Goal: Task Accomplishment & Management: Complete application form

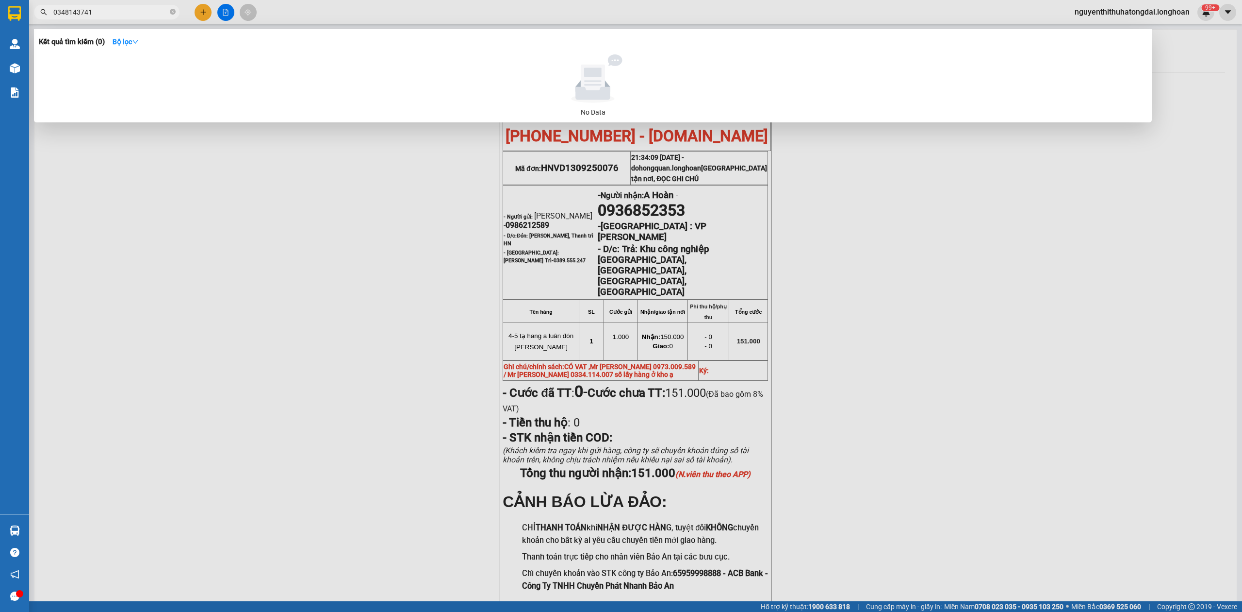
click at [110, 12] on input "0348143741" at bounding box center [110, 12] width 115 height 11
click at [108, 12] on input "0348143741" at bounding box center [110, 12] width 115 height 11
paste input "816632345"
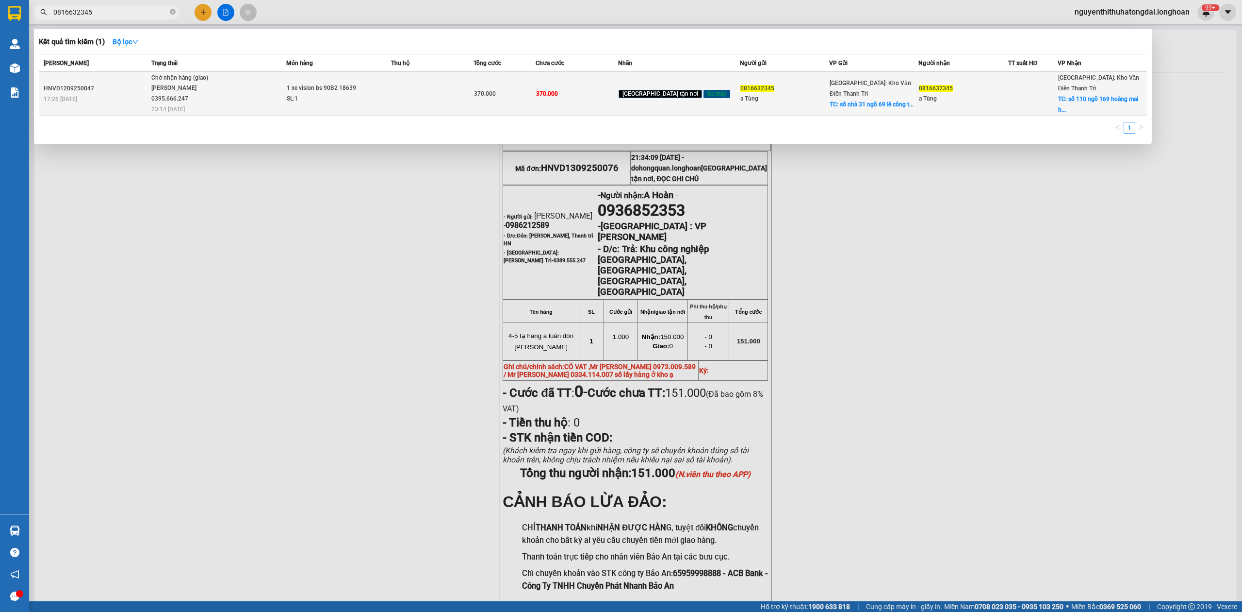
type input "0816632345"
click at [255, 99] on span "Chờ nhận hàng (giao) [PERSON_NAME] 0395.666.247 23:14 [DATE]" at bounding box center [218, 93] width 135 height 40
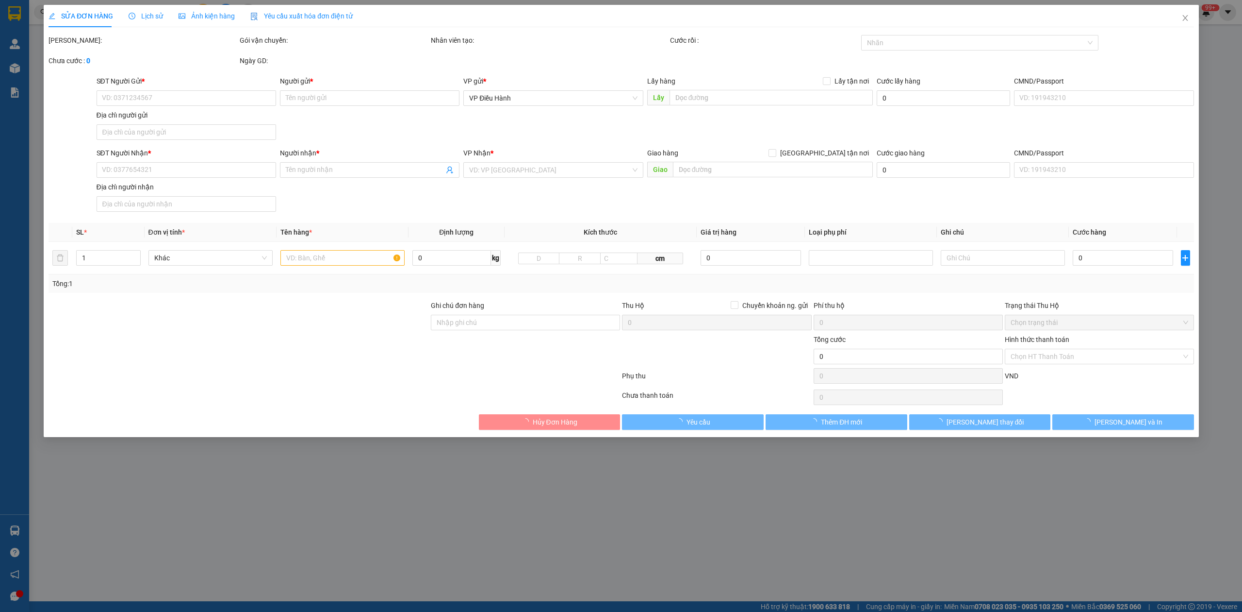
type input "0816632345"
type input "a Tùng"
checkbox input "true"
type input "số nhà 31 ngõ 69 [PERSON_NAME]-Phủ [PERSON_NAME][GEOGRAPHIC_DATA]"
type input "0816632345"
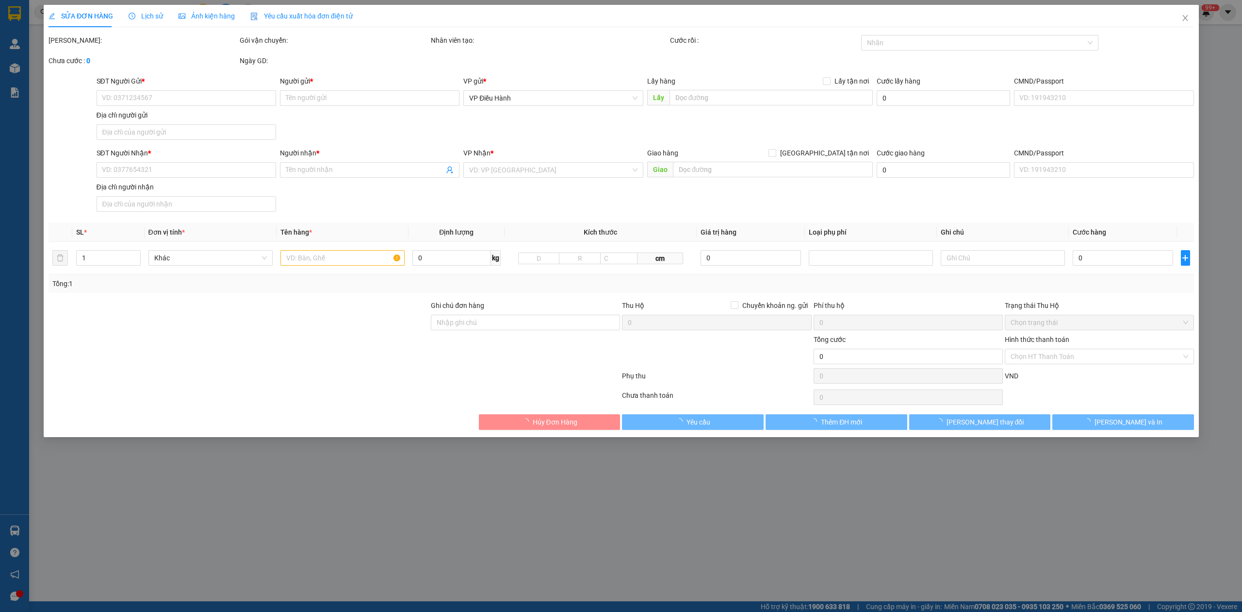
type input "a Tùng"
checkbox input "true"
type input "số 110 ngõ 169 hoàng mai [GEOGRAPHIC_DATA]"
type input "không chìa khóa không giấy tờ"
type input "370.000"
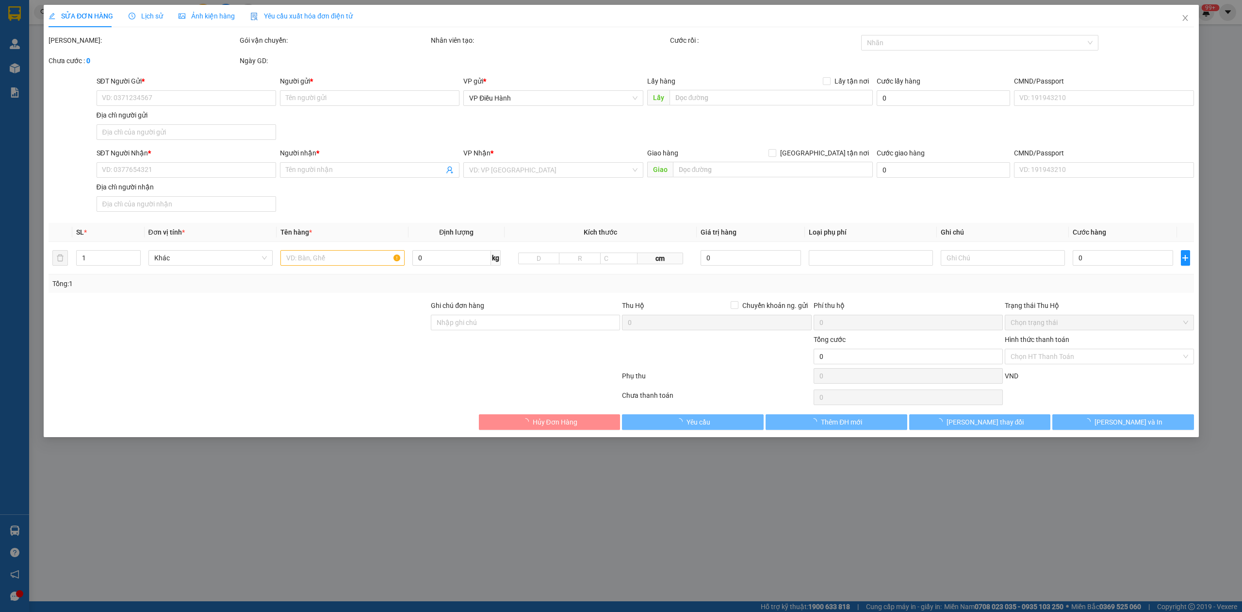
type input "370.000"
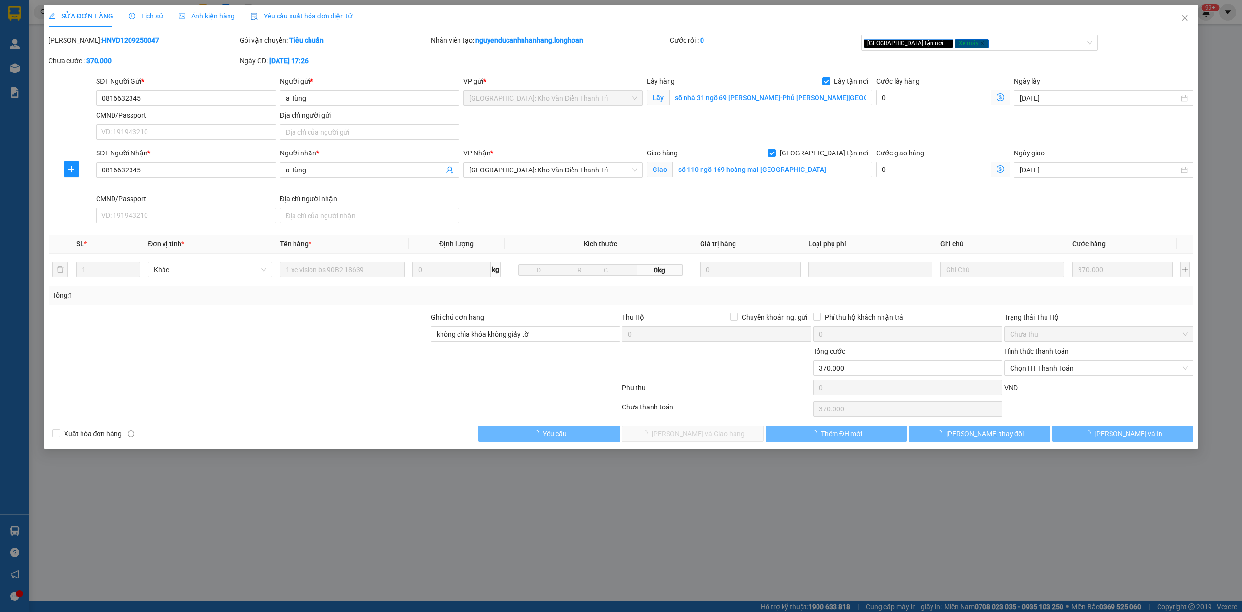
click at [145, 18] on span "Lịch sử" at bounding box center [146, 16] width 34 height 8
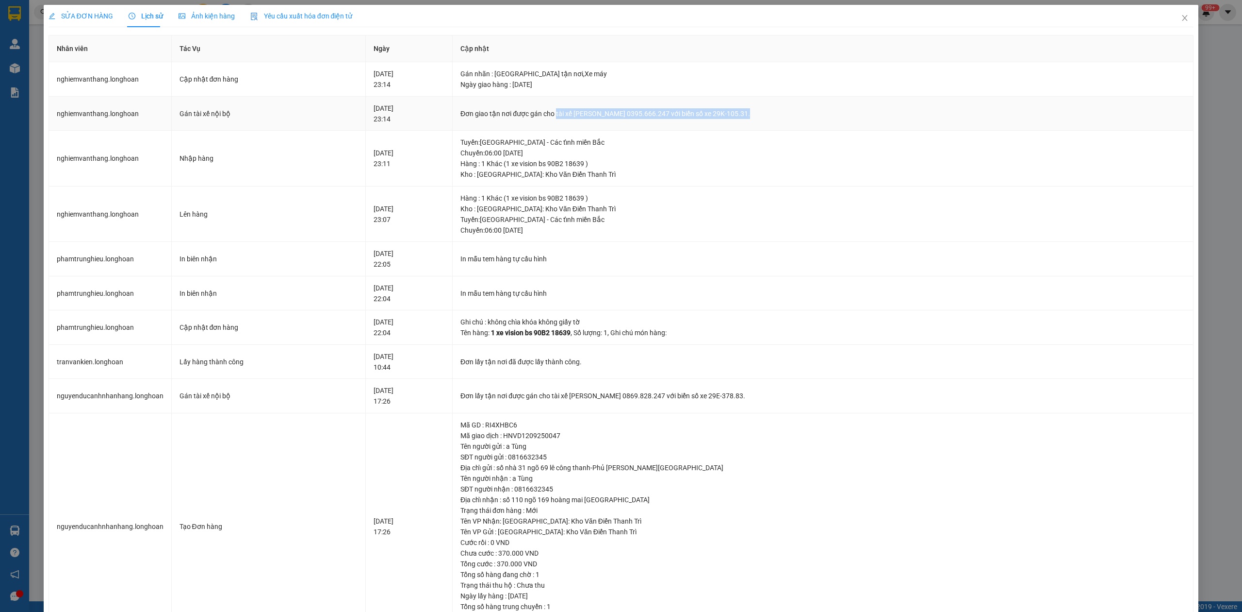
drag, startPoint x: 581, startPoint y: 112, endPoint x: 777, endPoint y: 125, distance: 196.0
click at [777, 125] on td "Đơn giao tận nơi được gán cho tài xế [PERSON_NAME] 0395.666.247 với biển số xe …" at bounding box center [823, 114] width 741 height 34
copy div "tài xế [PERSON_NAME] 0395.666.247 với biển số xe 29K-105.31."
click at [1181, 17] on icon "close" at bounding box center [1185, 18] width 8 height 8
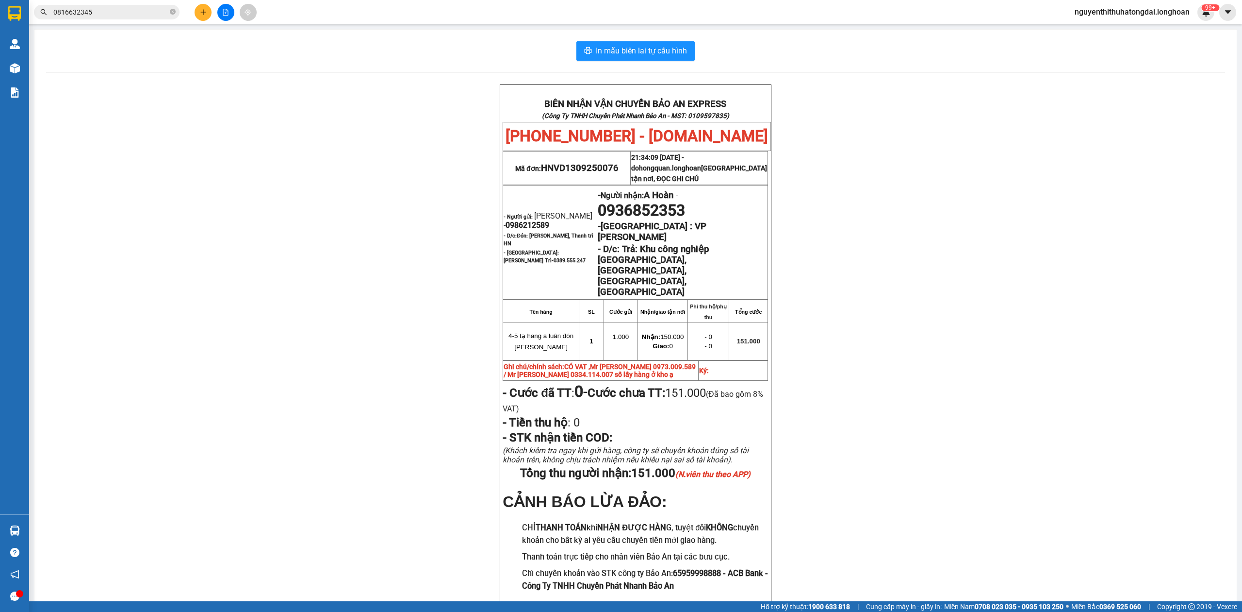
click at [99, 7] on input "0816632345" at bounding box center [110, 12] width 115 height 11
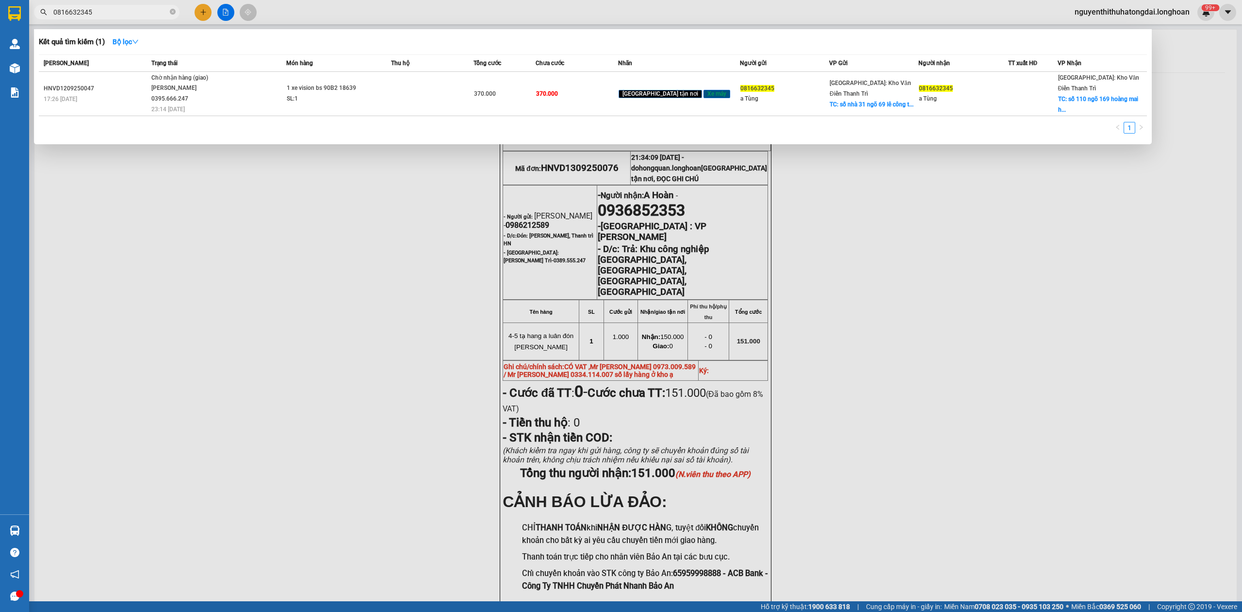
click at [99, 7] on input "0816632345" at bounding box center [110, 12] width 115 height 11
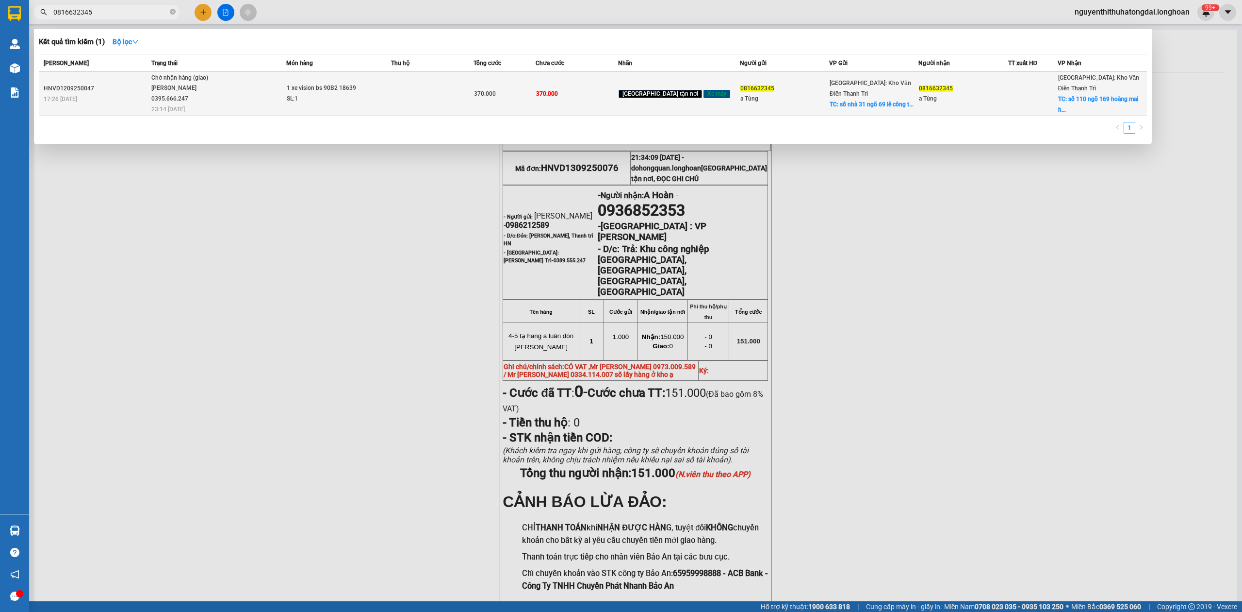
click at [352, 88] on div "1 xe vision bs 90B2 18639" at bounding box center [323, 88] width 73 height 11
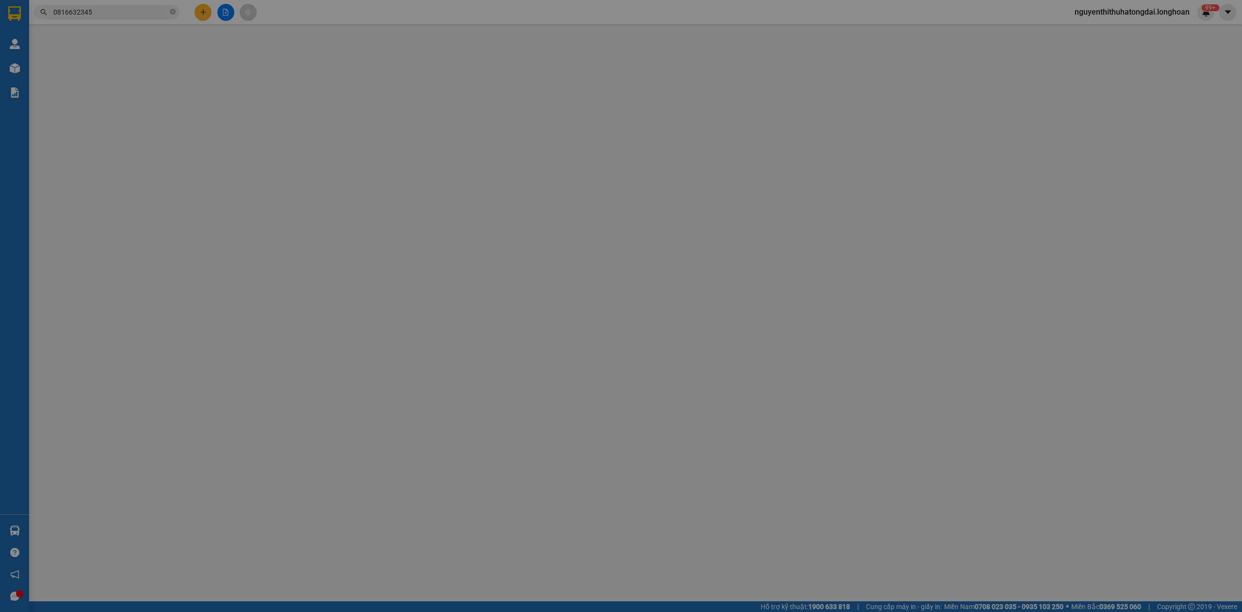
type input "0816632345"
type input "a Tùng"
checkbox input "true"
type input "số nhà 31 ngõ 69 [PERSON_NAME]-Phủ [PERSON_NAME][GEOGRAPHIC_DATA]"
type input "0816632345"
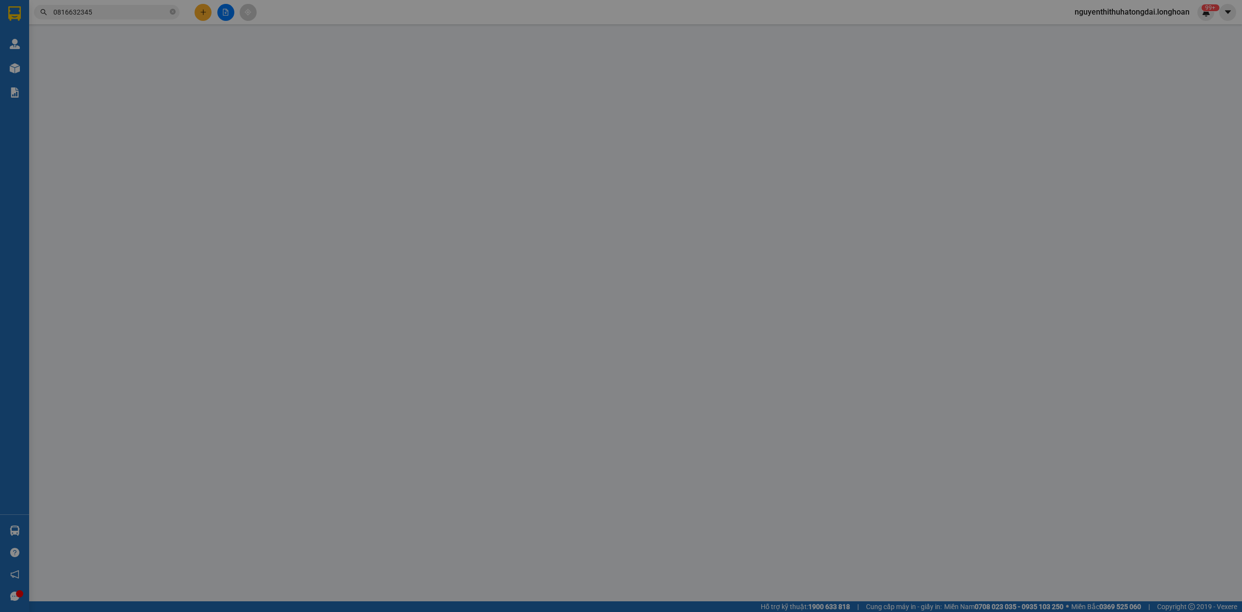
type input "a Tùng"
checkbox input "true"
type input "số 110 ngõ 169 hoàng mai [GEOGRAPHIC_DATA]"
type input "không chìa khóa không giấy tờ"
type input "370.000"
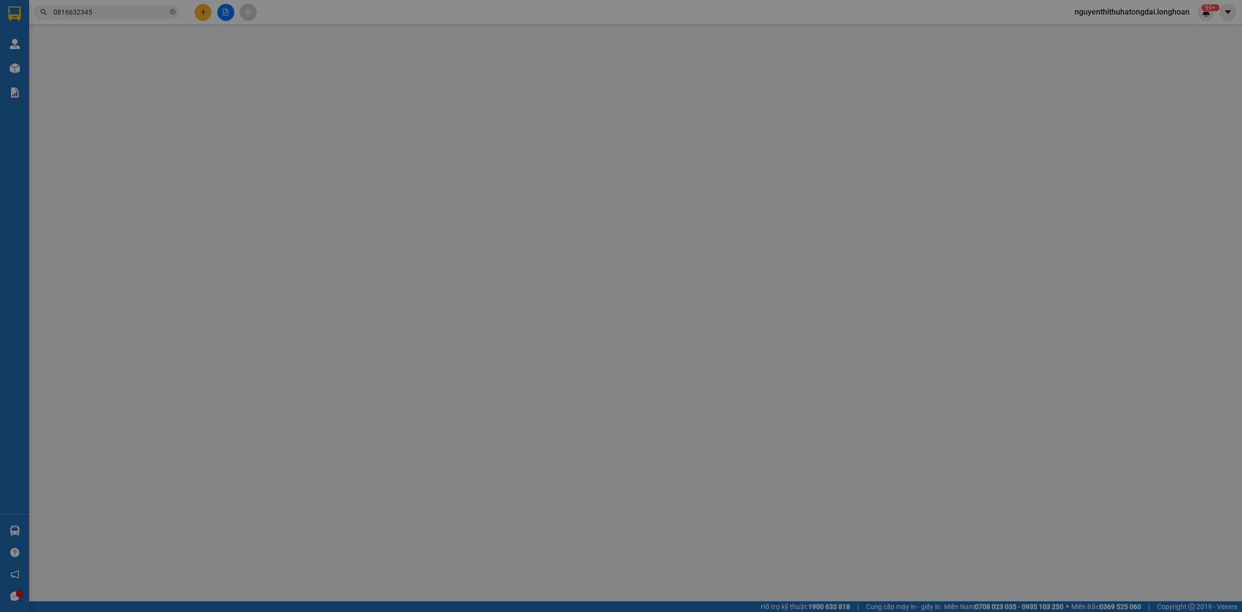
type input "370.000"
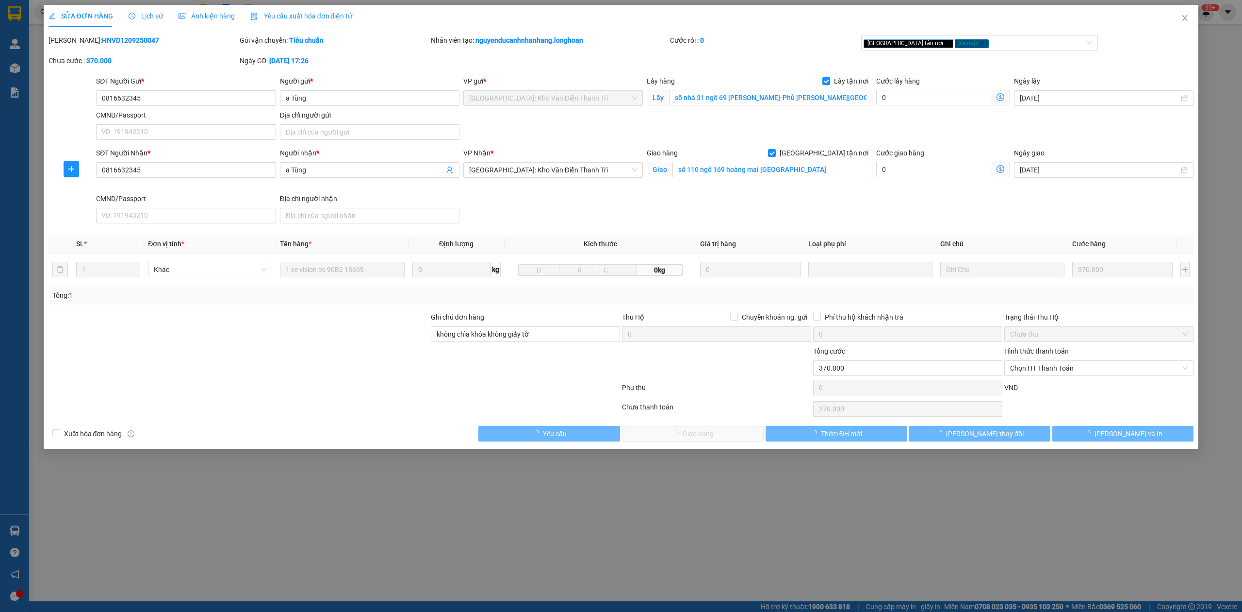
click at [149, 12] on span "Lịch sử" at bounding box center [146, 16] width 34 height 8
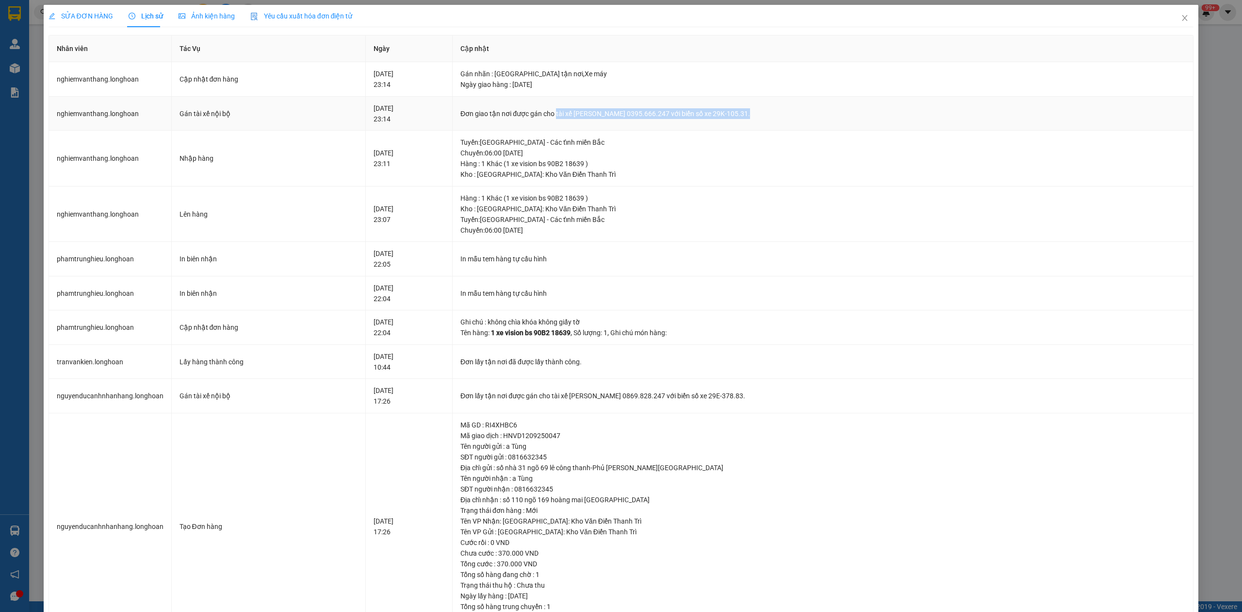
drag, startPoint x: 581, startPoint y: 112, endPoint x: 819, endPoint y: 112, distance: 238.3
click at [818, 112] on div "Đơn giao tận nơi được gán cho tài xế [PERSON_NAME] 0395.666.247 với biển số xe …" at bounding box center [823, 113] width 725 height 11
copy div "tài xế [PERSON_NAME] 0395.666.247 với biển số xe 29K-105.31."
